Goal: Entertainment & Leisure: Consume media (video, audio)

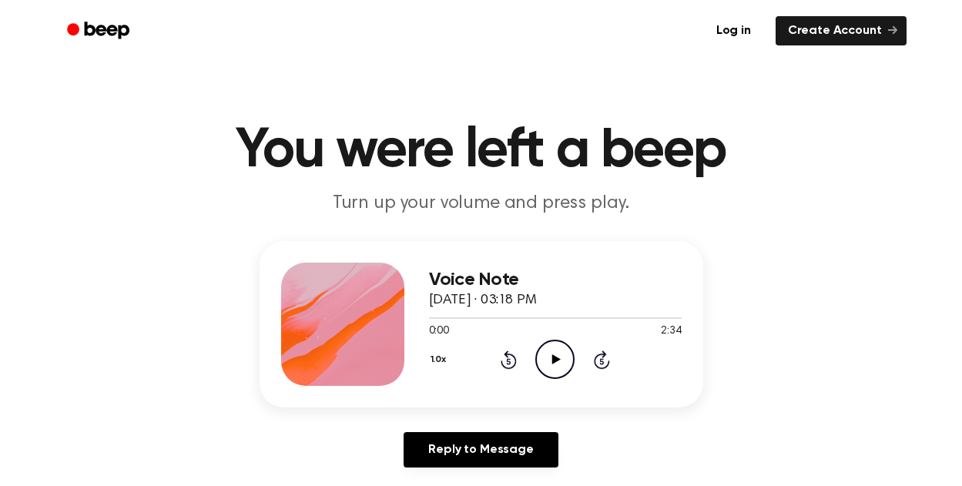
click at [551, 353] on icon "Play Audio" at bounding box center [554, 359] width 39 height 39
click at [543, 362] on icon "Pause Audio" at bounding box center [554, 359] width 39 height 39
click at [543, 362] on icon "Play Audio" at bounding box center [554, 359] width 39 height 39
click at [545, 348] on icon "Pause Audio" at bounding box center [554, 359] width 39 height 39
click at [571, 361] on icon "Play Audio" at bounding box center [554, 359] width 39 height 39
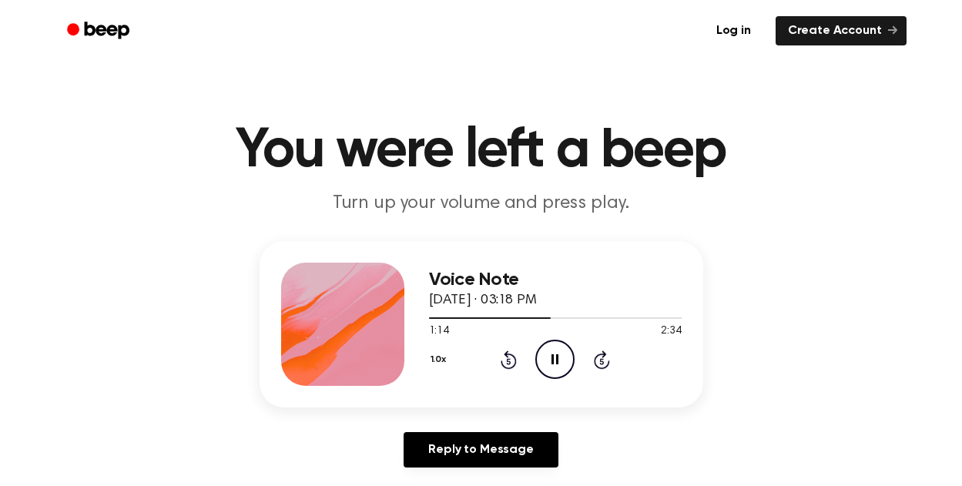
click at [556, 366] on icon "Pause Audio" at bounding box center [554, 359] width 39 height 39
click at [554, 357] on icon at bounding box center [556, 359] width 8 height 10
click at [556, 366] on icon "Pause Audio" at bounding box center [554, 359] width 39 height 39
click at [556, 366] on icon "Play Audio" at bounding box center [554, 359] width 39 height 39
click at [560, 355] on icon "Pause Audio" at bounding box center [554, 359] width 39 height 39
